Goal: Check status: Check status

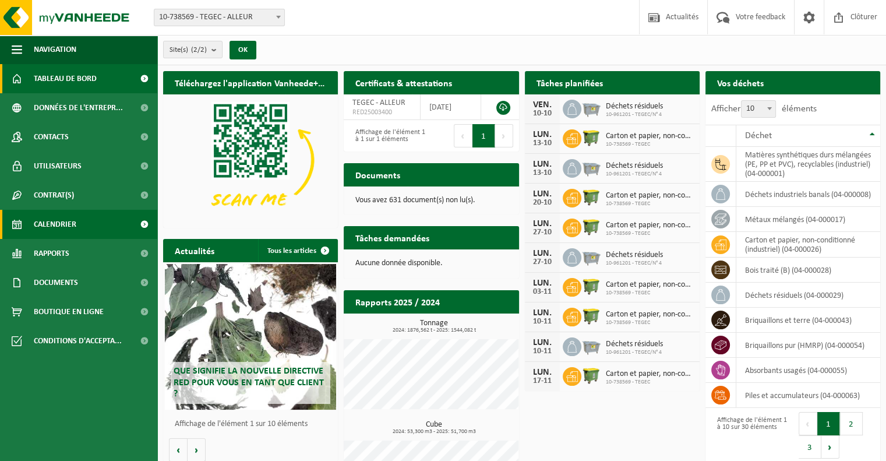
click at [69, 223] on span "Calendrier" at bounding box center [55, 224] width 43 height 29
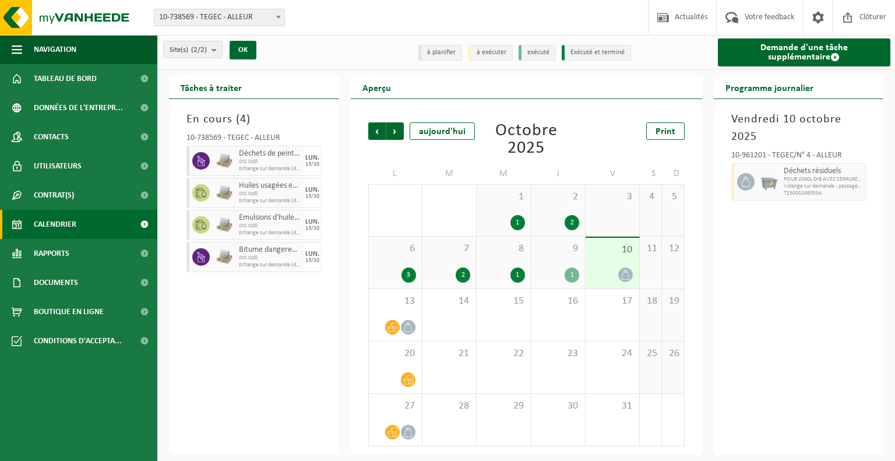
click at [629, 281] on span at bounding box center [625, 274] width 15 height 15
click at [626, 278] on icon at bounding box center [625, 275] width 10 height 10
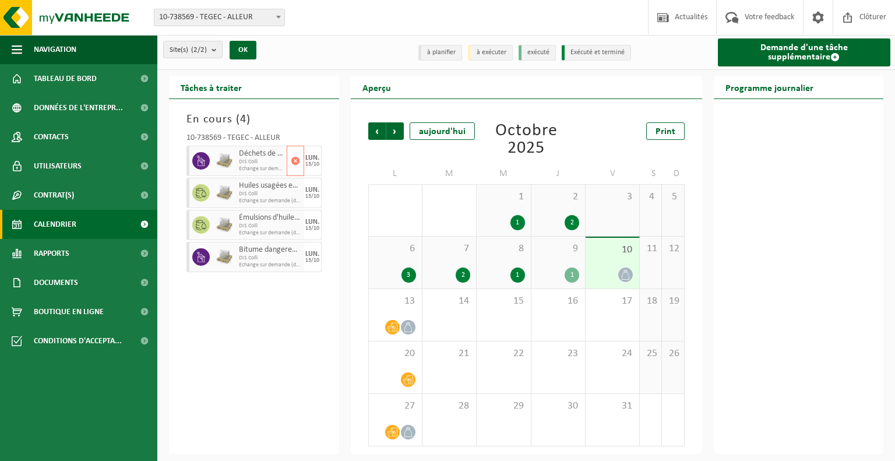
click at [247, 159] on span "DIS Colli" at bounding box center [261, 161] width 45 height 7
click at [412, 330] on icon at bounding box center [408, 327] width 10 height 10
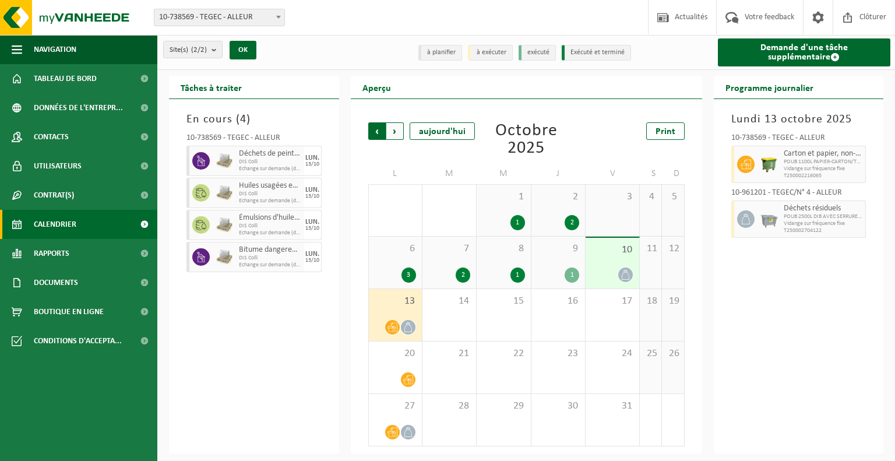
click at [396, 129] on span "Suivant" at bounding box center [394, 130] width 17 height 17
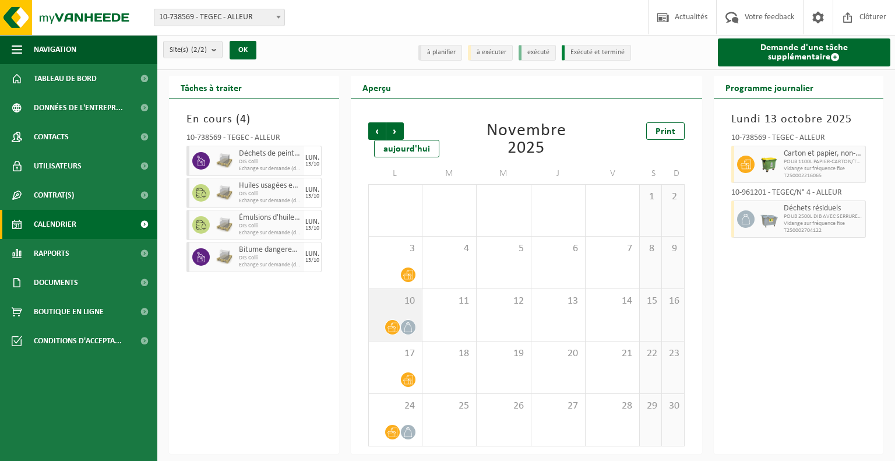
click at [391, 333] on span at bounding box center [392, 327] width 15 height 15
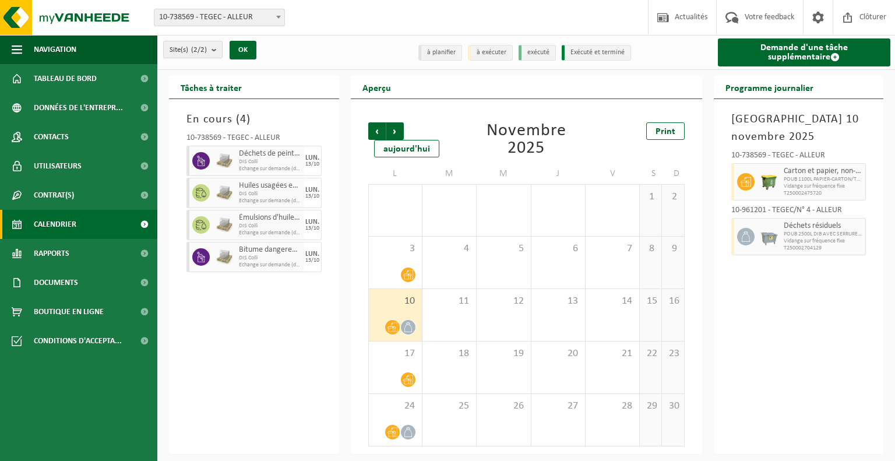
click at [391, 333] on span at bounding box center [392, 327] width 15 height 15
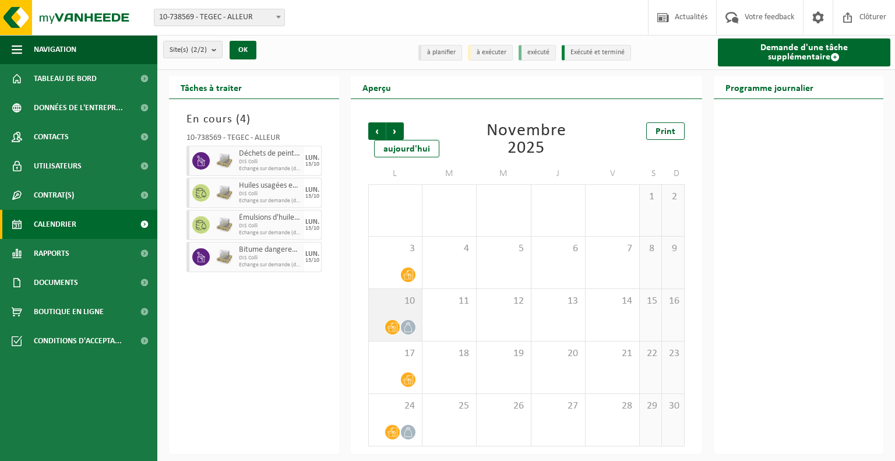
click at [391, 333] on span at bounding box center [392, 327] width 15 height 15
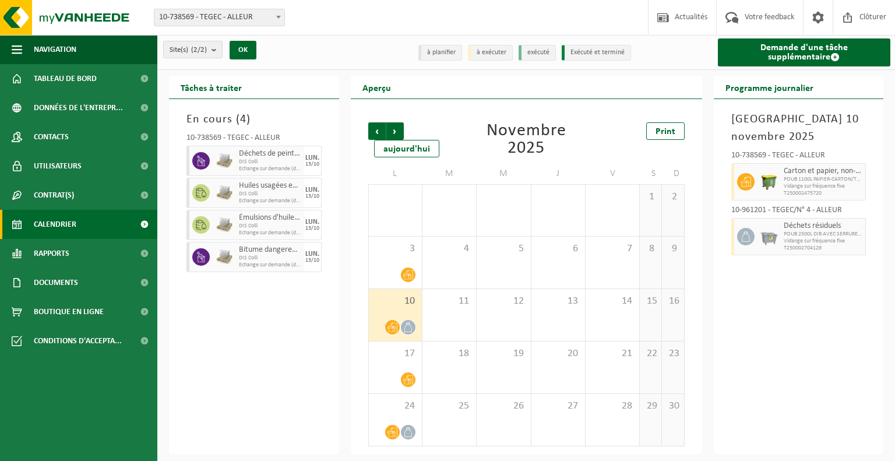
click at [403, 333] on span at bounding box center [408, 327] width 15 height 15
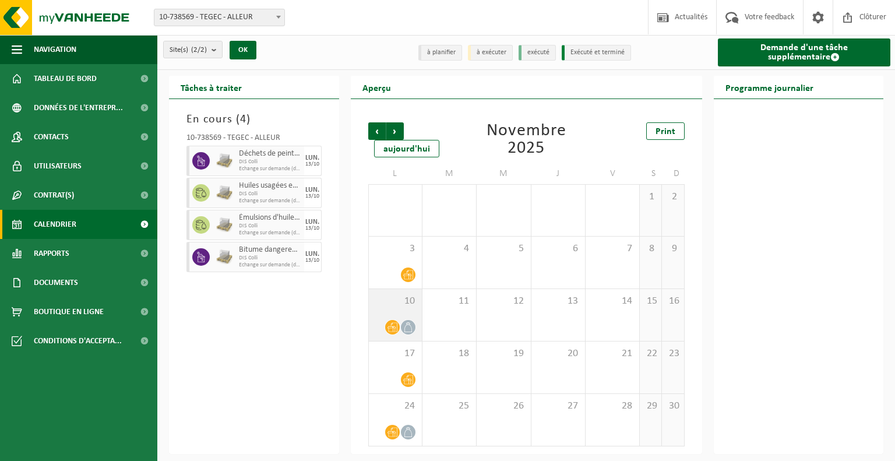
click at [398, 332] on div at bounding box center [392, 327] width 16 height 16
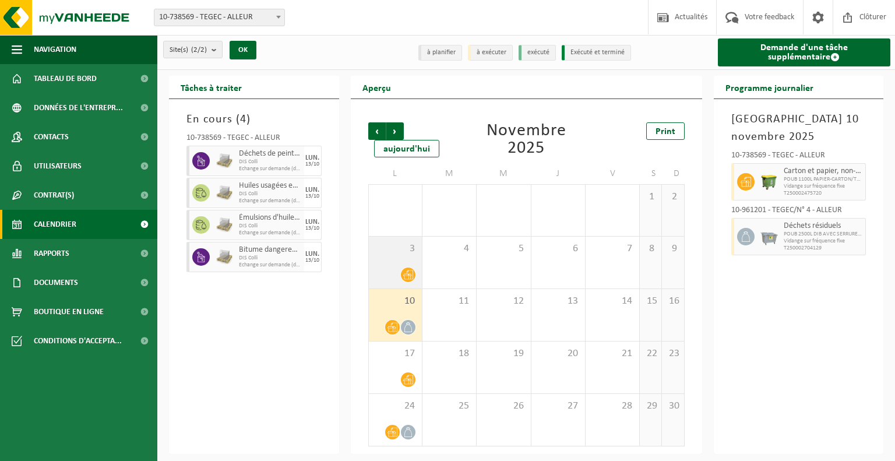
click at [409, 276] on icon at bounding box center [408, 275] width 10 height 10
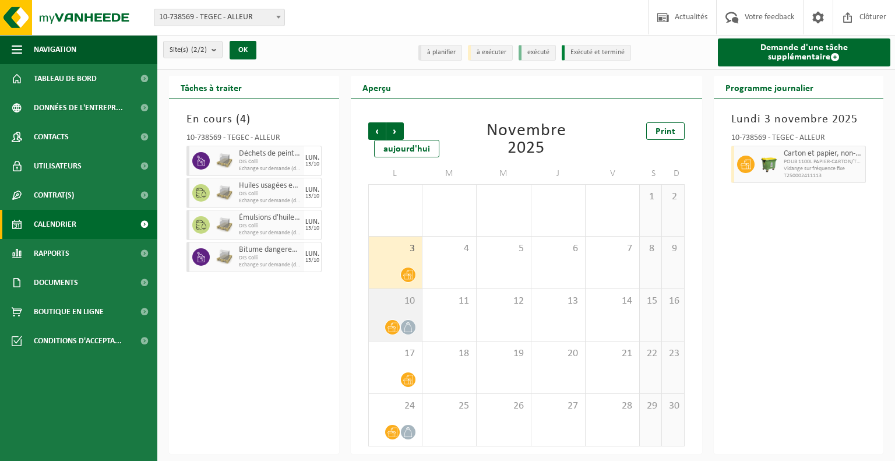
click at [397, 331] on icon at bounding box center [392, 327] width 10 height 9
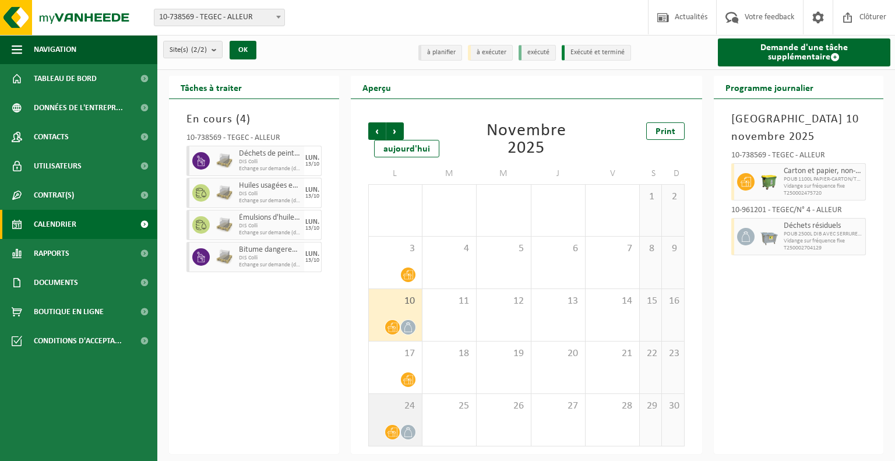
click at [397, 437] on icon at bounding box center [392, 432] width 10 height 10
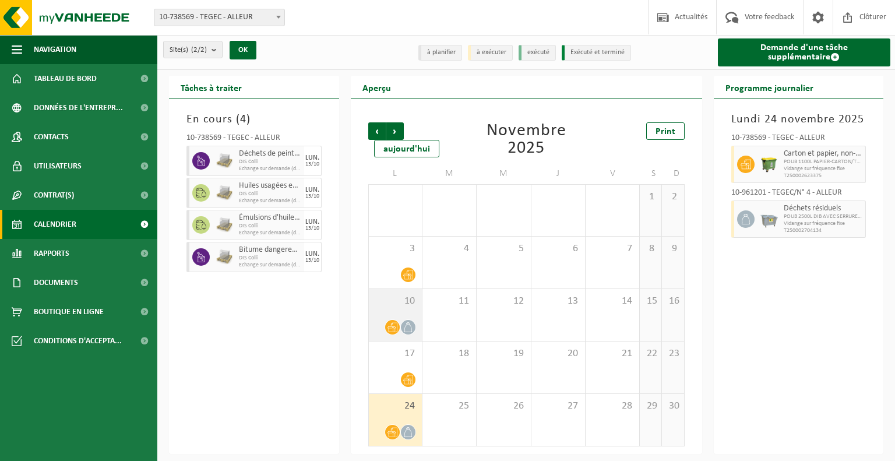
click at [398, 329] on span at bounding box center [392, 327] width 15 height 15
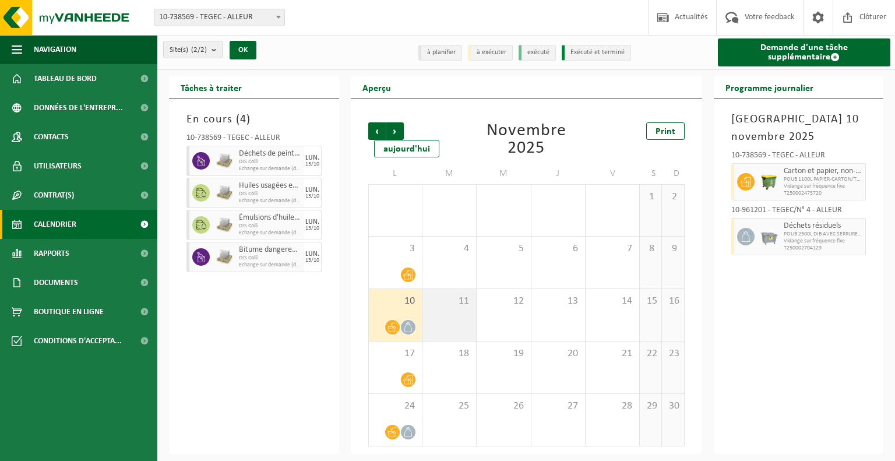
click at [451, 328] on div "11" at bounding box center [449, 315] width 54 height 52
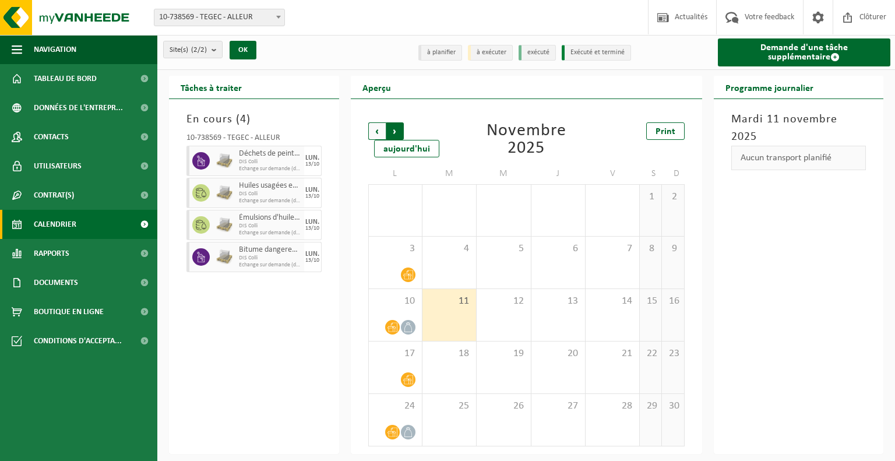
click at [372, 133] on span "Précédent" at bounding box center [376, 130] width 17 height 17
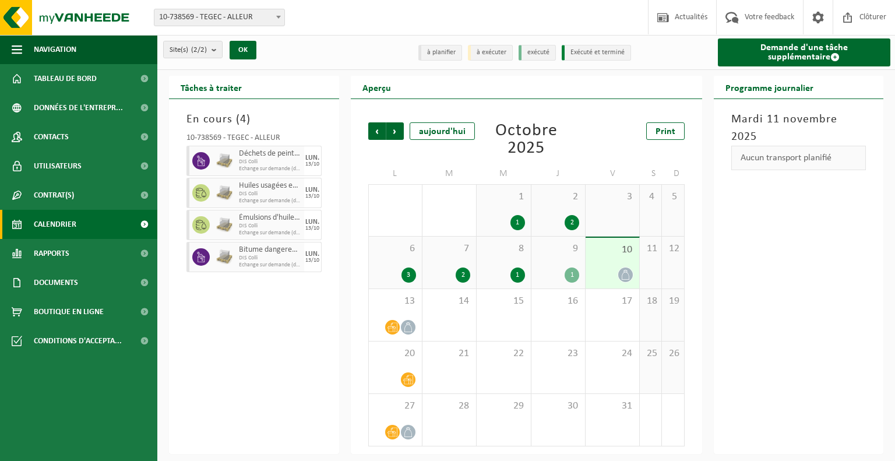
click at [459, 276] on div "2" at bounding box center [462, 274] width 15 height 15
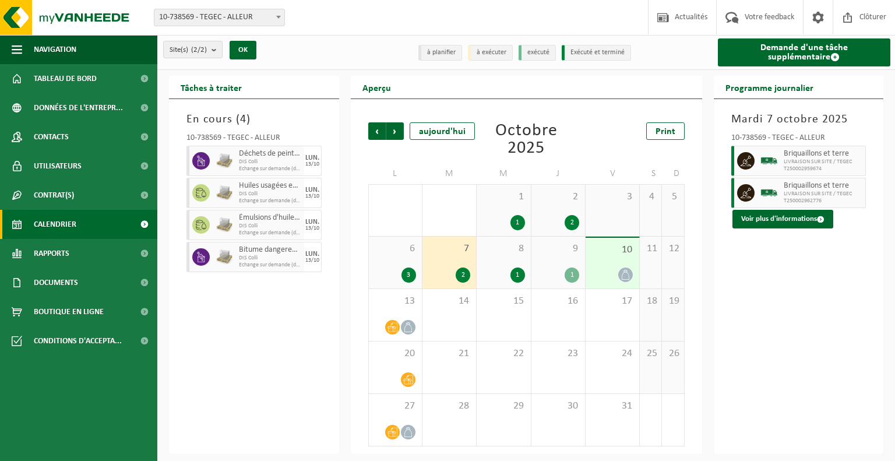
click at [515, 279] on div "1" at bounding box center [517, 274] width 15 height 15
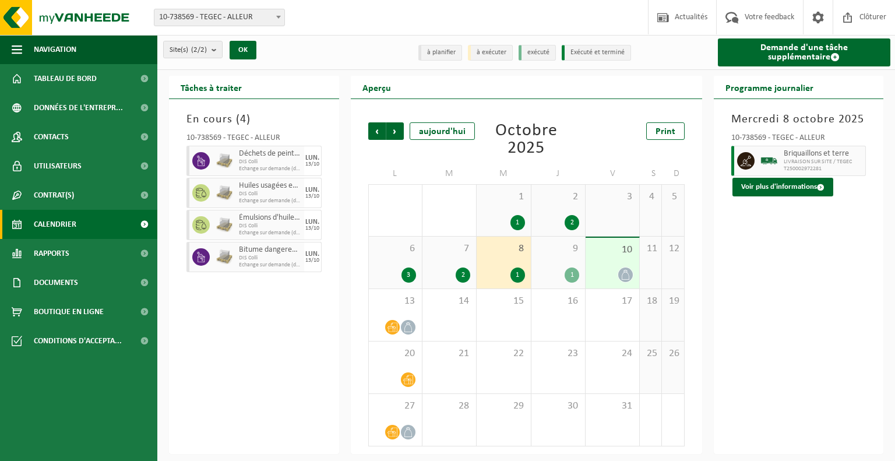
click at [570, 278] on div "1" at bounding box center [571, 274] width 15 height 15
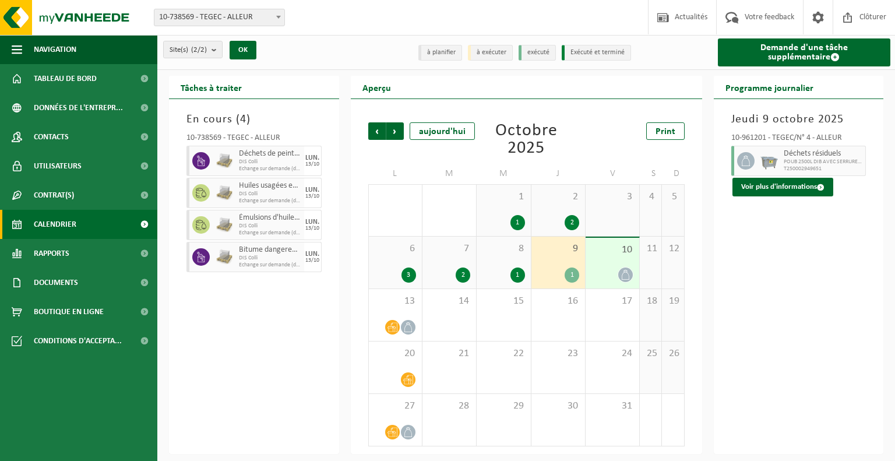
click at [626, 274] on icon at bounding box center [625, 275] width 10 height 10
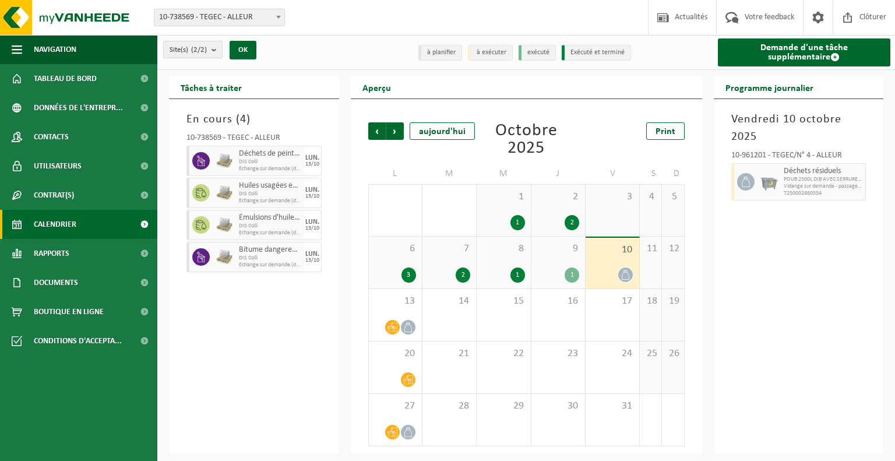
click at [648, 274] on div "11" at bounding box center [651, 262] width 22 height 52
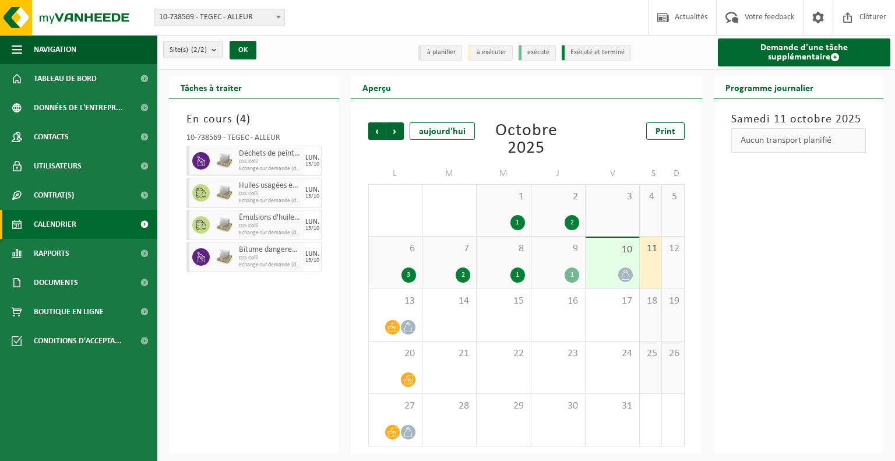
click at [622, 277] on icon at bounding box center [625, 275] width 10 height 10
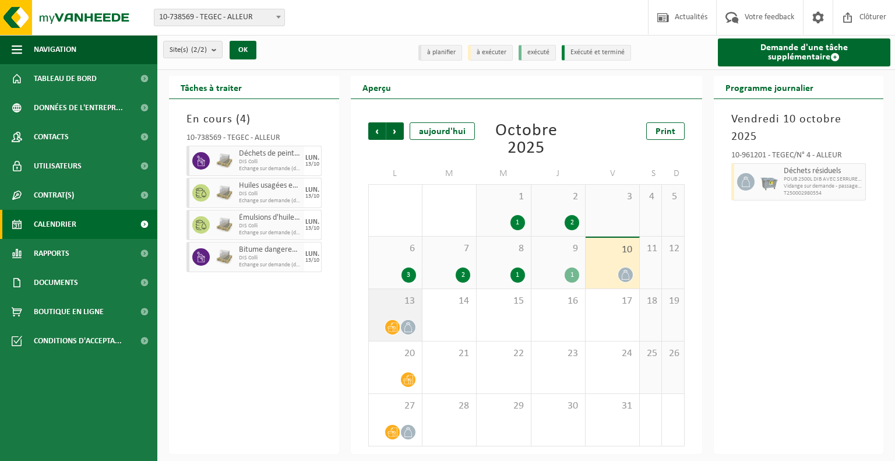
click at [410, 330] on icon at bounding box center [408, 327] width 10 height 10
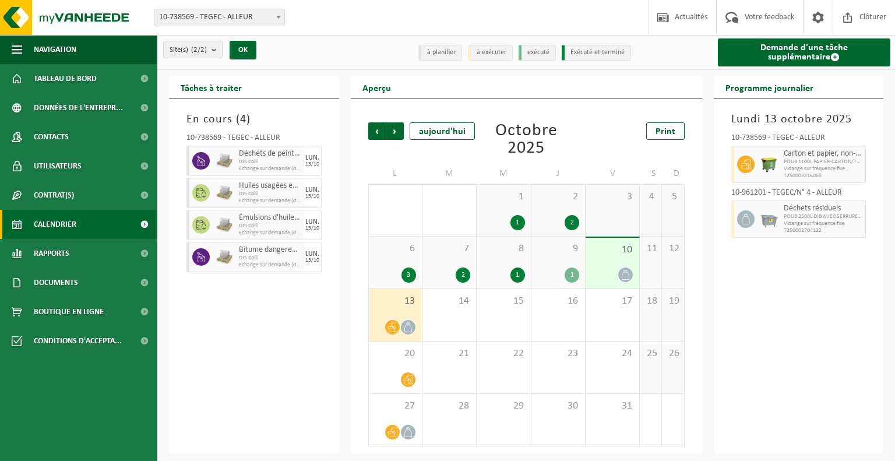
click at [391, 330] on icon at bounding box center [392, 327] width 10 height 10
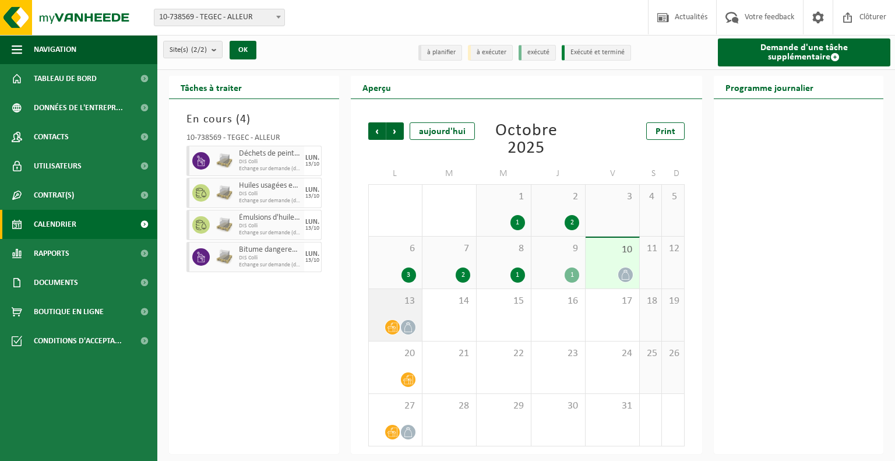
click at [412, 329] on icon at bounding box center [408, 327] width 10 height 10
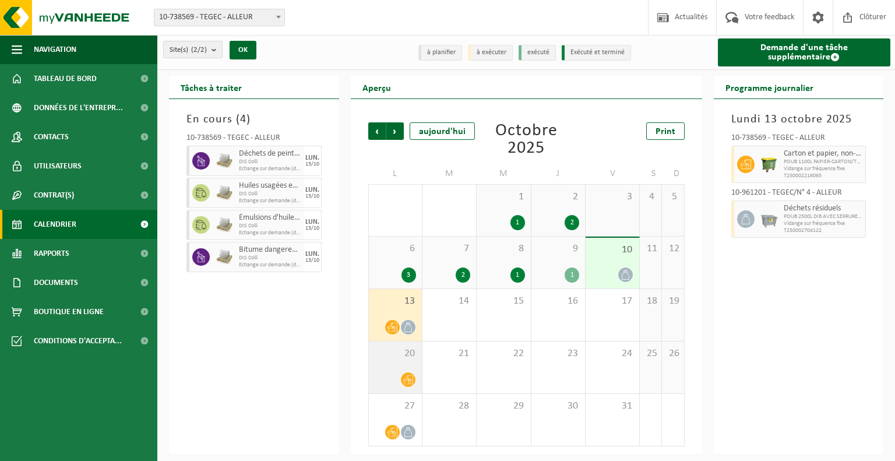
click at [410, 379] on icon at bounding box center [408, 380] width 10 height 10
